Goal: Task Accomplishment & Management: Manage account settings

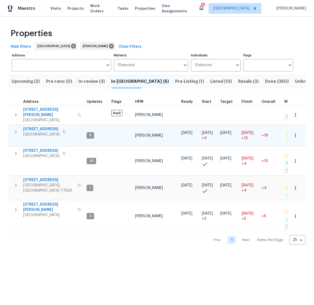
click at [17, 129] on icon "button" at bounding box center [16, 132] width 6 height 6
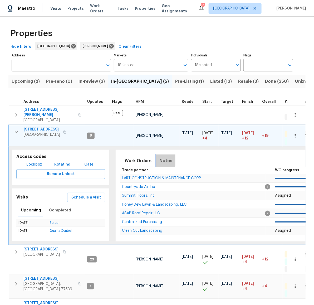
click at [163, 157] on span "Notes" at bounding box center [166, 160] width 13 height 7
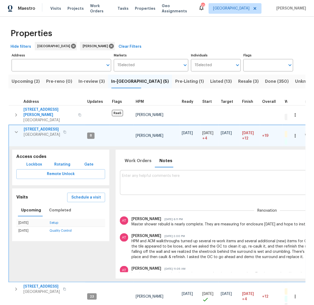
click at [171, 174] on textarea at bounding box center [267, 183] width 291 height 18
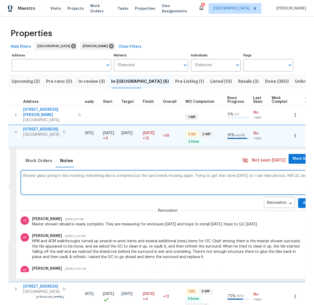
scroll to position [0, 102]
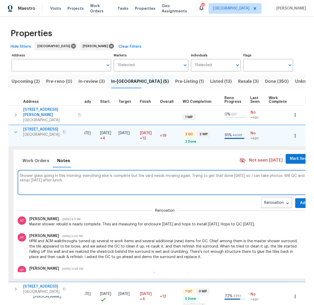
type textarea "Shower glass going in this morning; everything else is complete but the yard ne…"
click at [300, 200] on span "Add" at bounding box center [304, 203] width 8 height 7
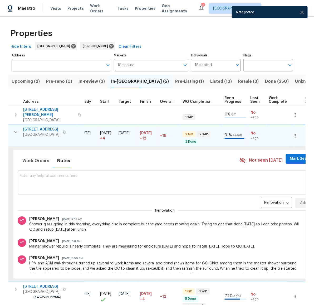
click at [17, 129] on icon "button" at bounding box center [16, 132] width 6 height 6
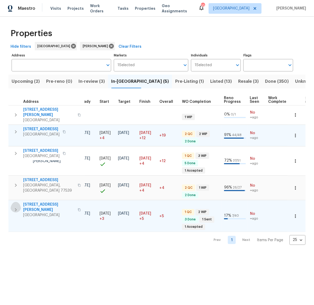
click at [16, 207] on icon "button" at bounding box center [16, 210] width 6 height 6
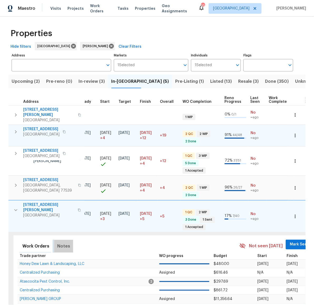
click at [63, 243] on span "Notes" at bounding box center [63, 246] width 13 height 7
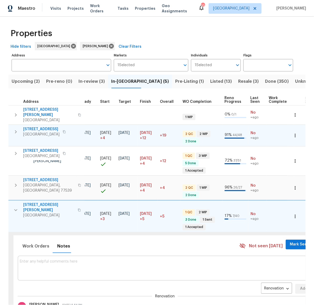
click at [165, 261] on textarea at bounding box center [165, 269] width 291 height 18
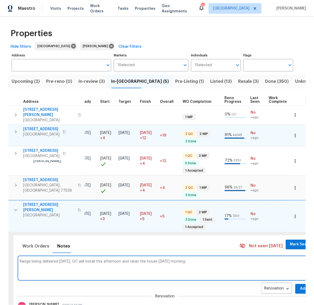
type textarea "Range being delivered today. GC will install this afternoon and clean the house…"
click at [300, 286] on span "Add" at bounding box center [304, 289] width 8 height 7
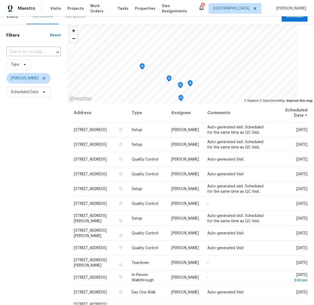
scroll to position [12, 0]
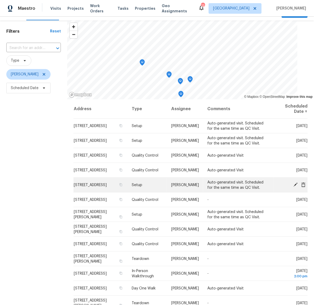
click at [294, 184] on icon at bounding box center [296, 185] width 4 height 4
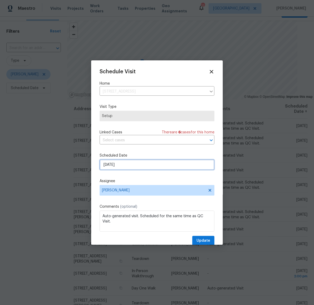
click at [126, 165] on input "[DATE]" at bounding box center [157, 165] width 115 height 11
click at [210, 71] on icon at bounding box center [212, 72] width 4 height 4
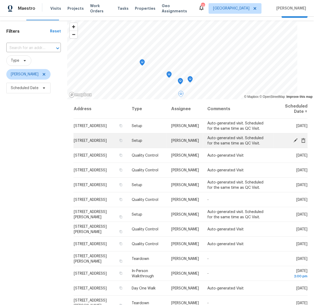
click at [294, 139] on icon at bounding box center [296, 140] width 4 height 4
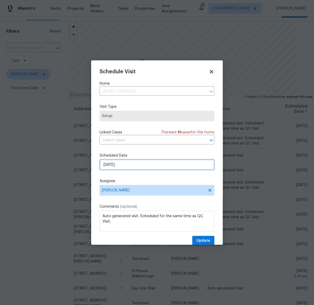
click at [135, 164] on input "[DATE]" at bounding box center [157, 165] width 115 height 11
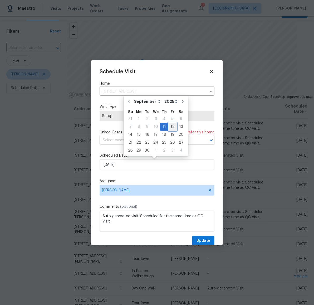
click at [170, 126] on div "12" at bounding box center [173, 126] width 8 height 7
type input "[DATE]"
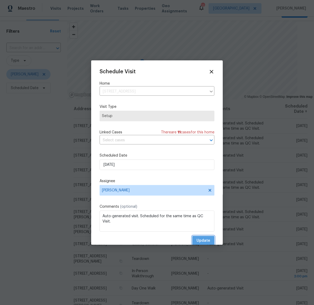
click at [199, 237] on button "Update" at bounding box center [204, 241] width 22 height 10
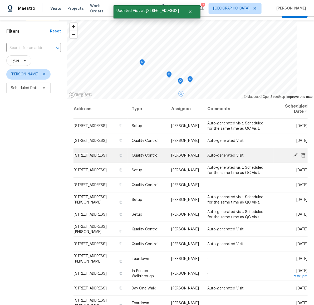
click at [294, 154] on icon at bounding box center [296, 155] width 4 height 4
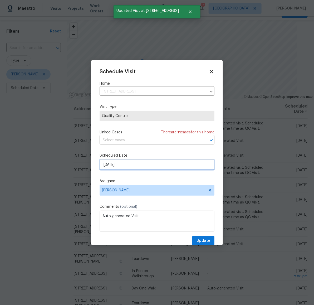
click at [147, 167] on input "[DATE]" at bounding box center [157, 165] width 115 height 11
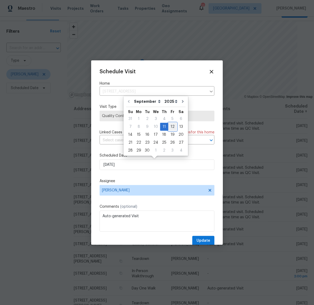
click at [169, 127] on div "12" at bounding box center [173, 126] width 8 height 7
type input "[DATE]"
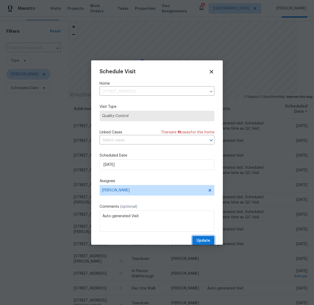
click at [199, 241] on span "Update" at bounding box center [204, 241] width 14 height 7
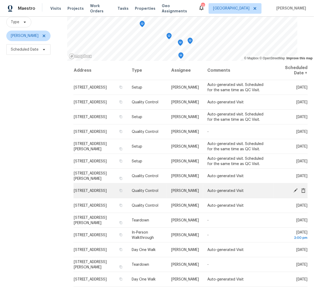
scroll to position [0, 0]
